Goal: Task Accomplishment & Management: Manage account settings

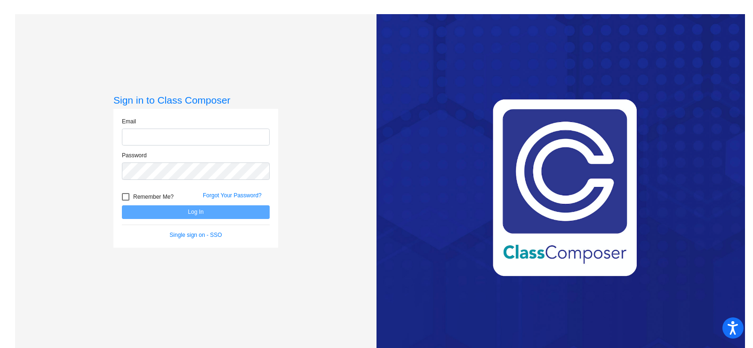
type input "[EMAIL_ADDRESS][DOMAIN_NAME]"
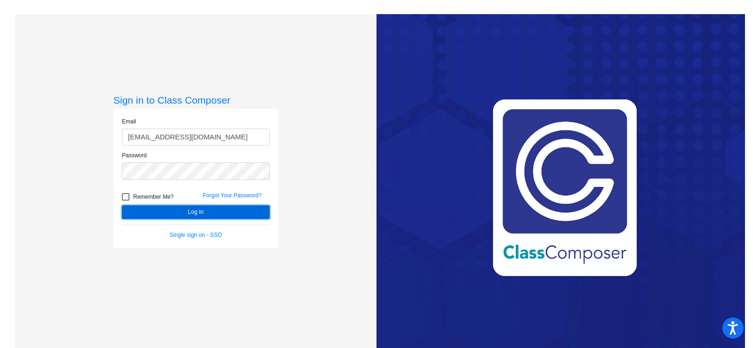
click at [207, 211] on button "Log In" at bounding box center [196, 212] width 148 height 14
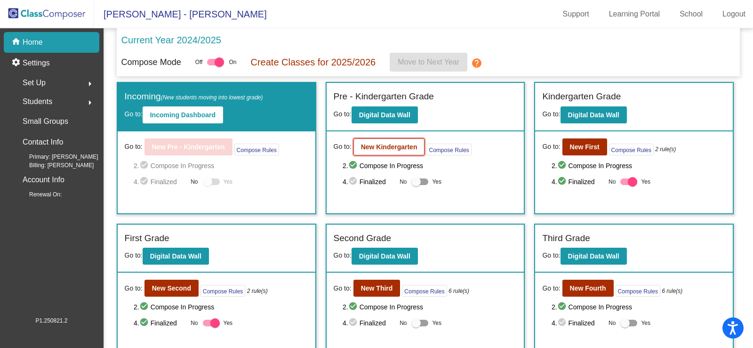
click at [394, 146] on b "New Kindergarten" at bounding box center [389, 147] width 56 height 8
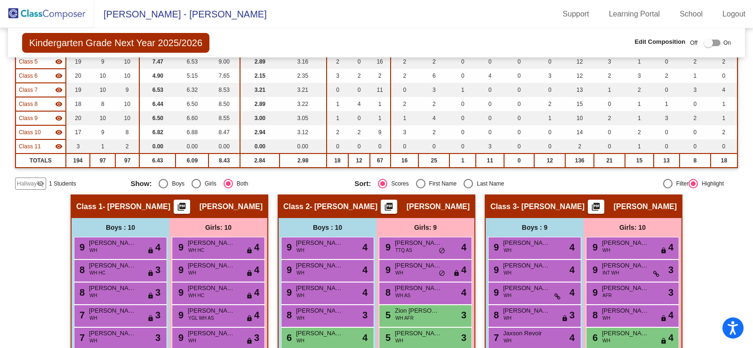
scroll to position [188, 0]
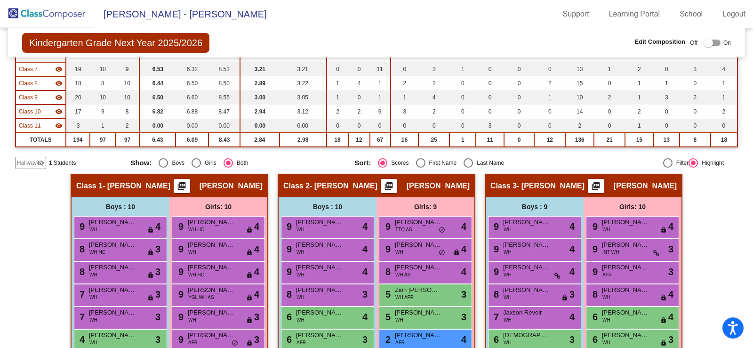
click at [23, 162] on span "Hallway" at bounding box center [27, 163] width 20 height 8
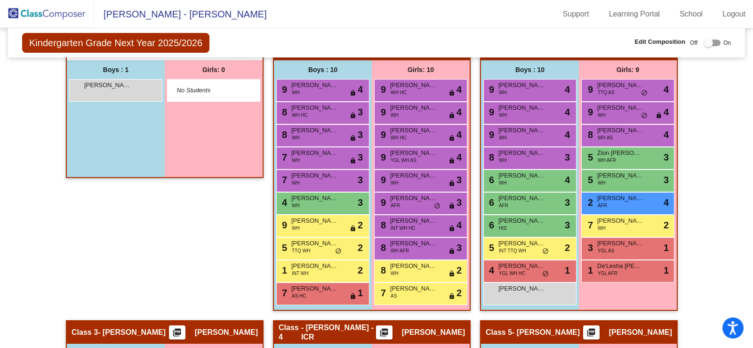
scroll to position [329, 0]
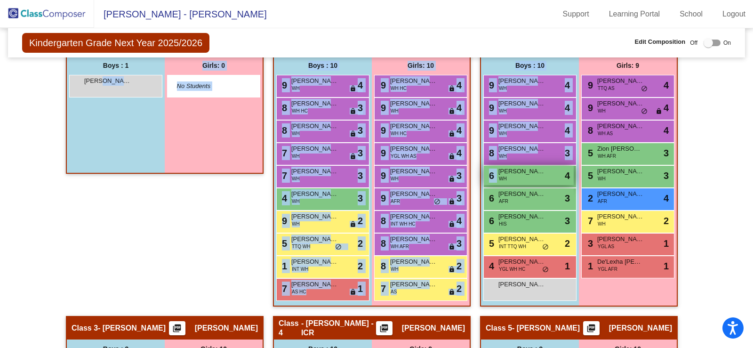
drag, startPoint x: 99, startPoint y: 84, endPoint x: 495, endPoint y: 174, distance: 406.8
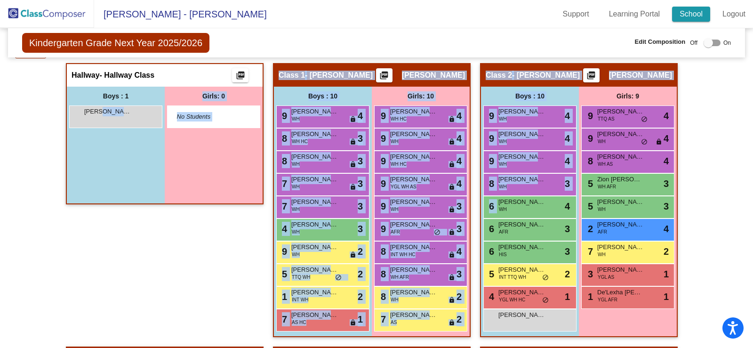
scroll to position [282, 0]
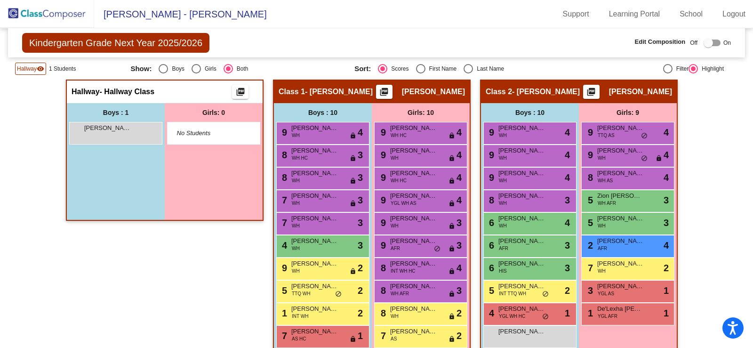
click at [703, 43] on div at bounding box center [707, 42] width 9 height 9
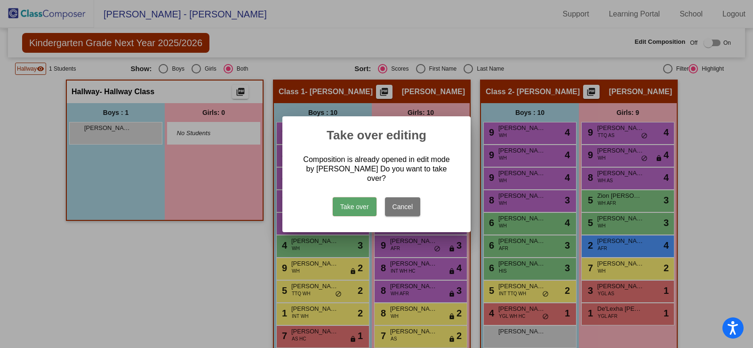
click at [359, 206] on button "Take over" at bounding box center [355, 206] width 44 height 19
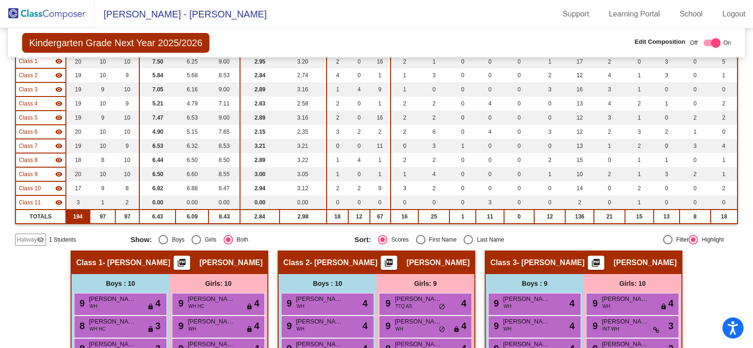
scroll to position [188, 0]
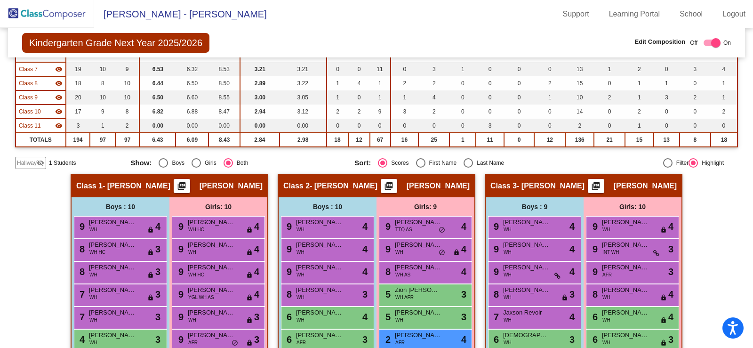
click at [35, 160] on span "Hallway" at bounding box center [27, 163] width 20 height 8
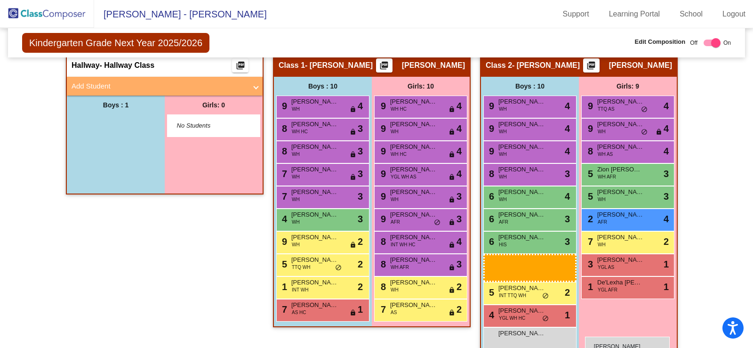
scroll to position [324, 0]
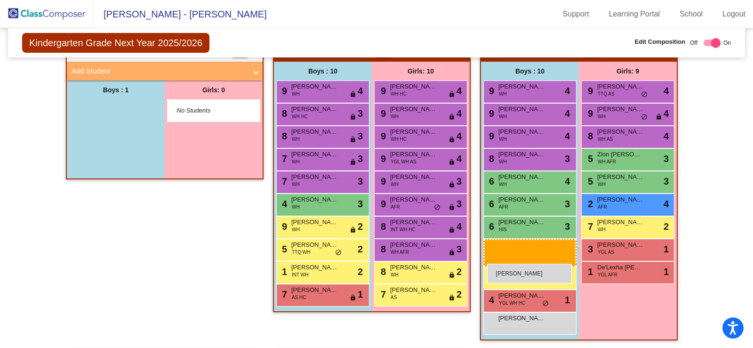
drag, startPoint x: 96, startPoint y: 145, endPoint x: 487, endPoint y: 263, distance: 408.1
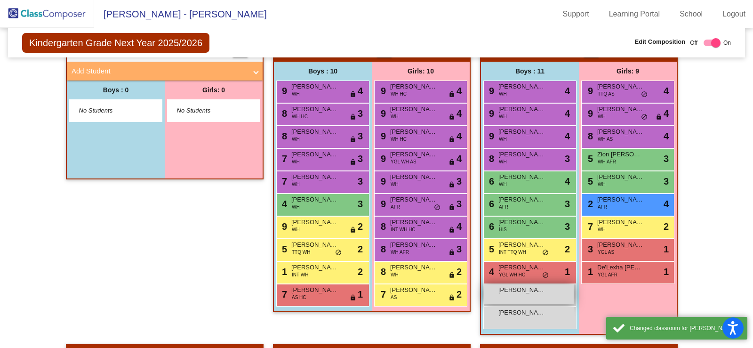
click at [522, 299] on div "[PERSON_NAME] lock do_not_disturb_alt" at bounding box center [529, 293] width 90 height 19
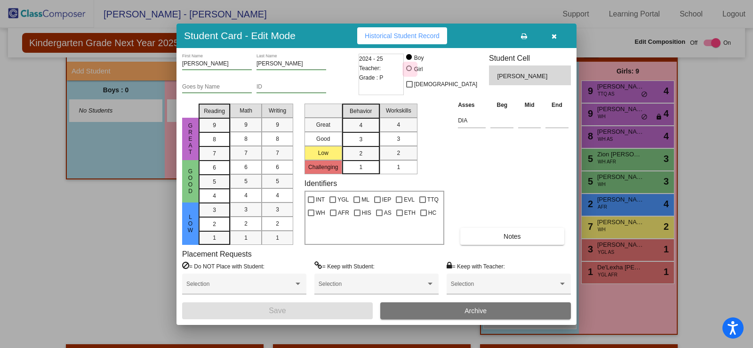
click at [412, 71] on div at bounding box center [409, 68] width 6 height 6
click at [410, 73] on input "Girl" at bounding box center [409, 73] width 0 height 0
radio input "true"
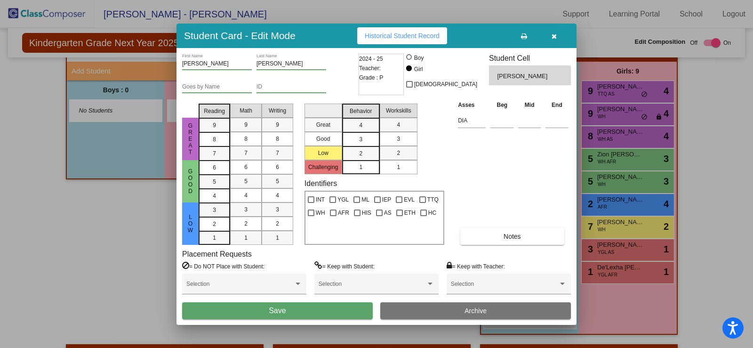
click at [299, 316] on button "Save" at bounding box center [277, 310] width 191 height 17
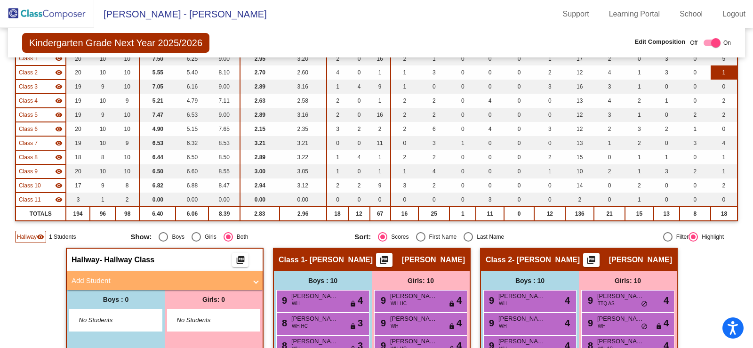
scroll to position [0, 0]
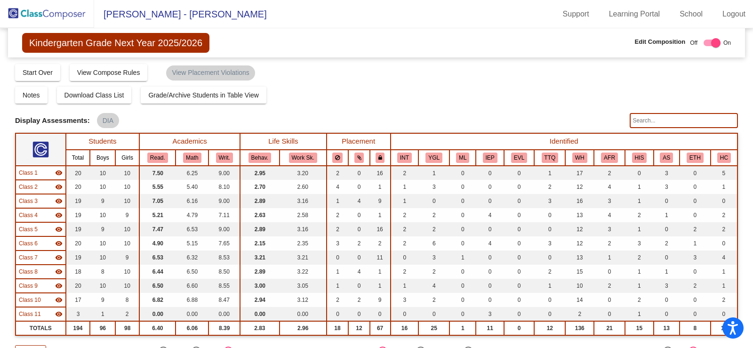
click at [14, 13] on img at bounding box center [47, 14] width 94 height 28
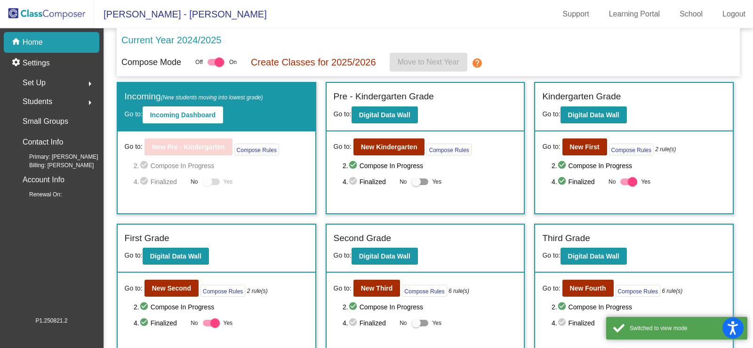
click at [415, 182] on div at bounding box center [415, 181] width 9 height 9
click at [415, 185] on input "Yes" at bounding box center [415, 185] width 0 height 0
checkbox input "true"
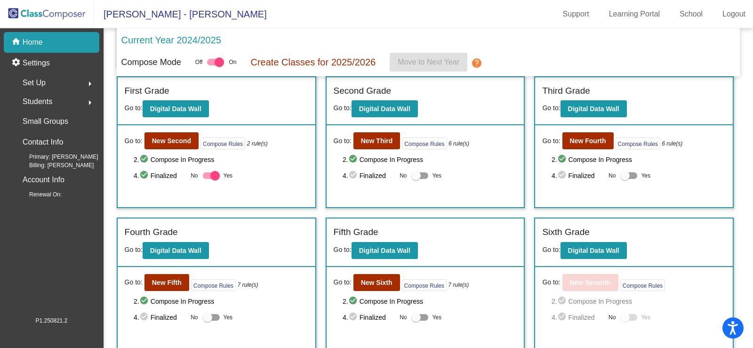
scroll to position [149, 0]
